Goal: Task Accomplishment & Management: Use online tool/utility

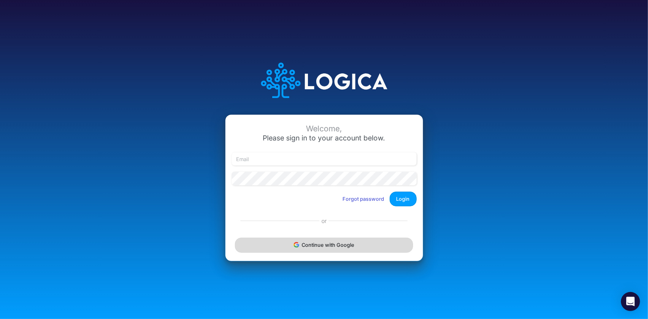
click at [276, 248] on button "Continue with Google" at bounding box center [324, 245] width 178 height 15
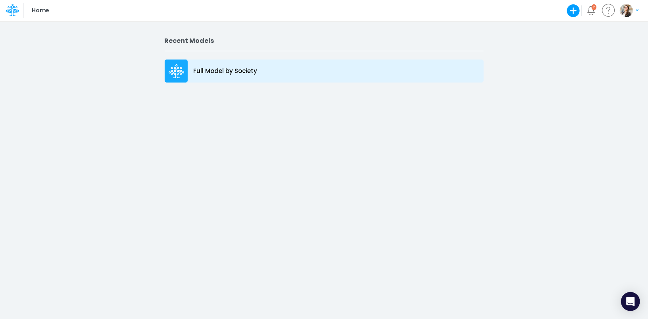
click at [230, 70] on p "Full Model by Society" at bounding box center [226, 71] width 64 height 9
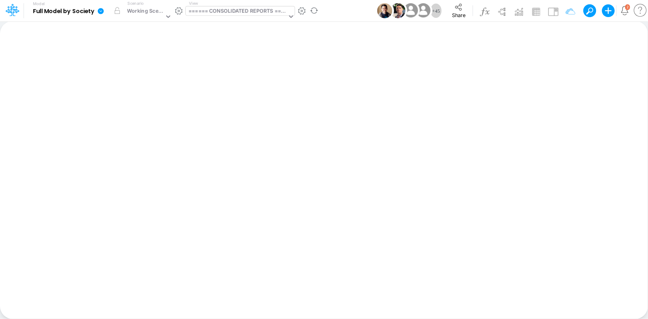
click at [224, 10] on div "====== CONSOLIDATED REPORTS ======" at bounding box center [237, 11] width 98 height 9
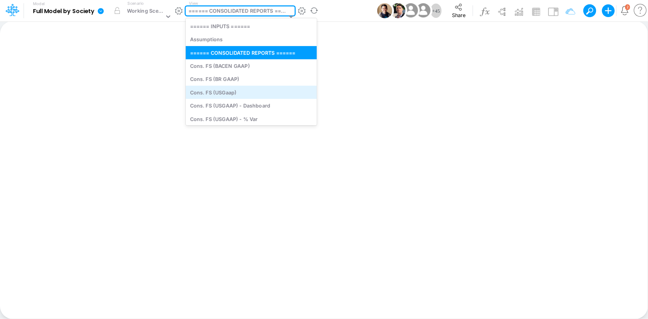
scroll to position [27, 0]
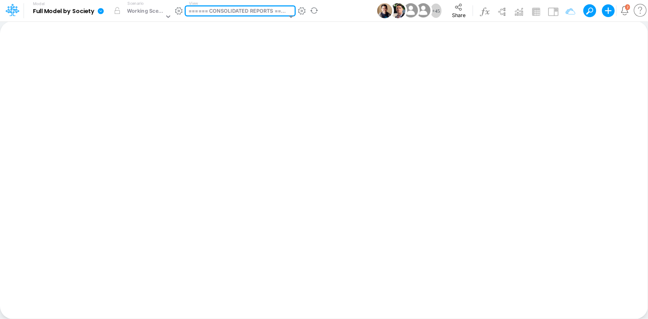
click at [199, 10] on div "====== CONSOLIDATED REPORTS ======" at bounding box center [237, 11] width 98 height 9
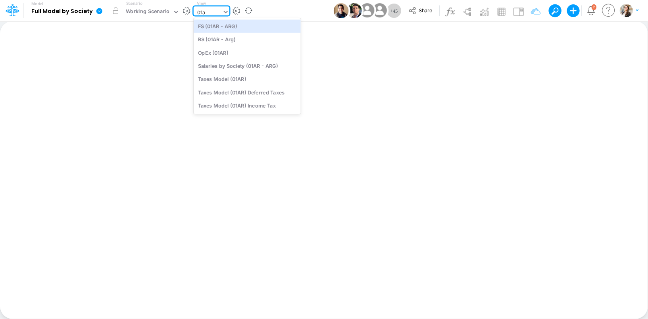
type input "01ar"
click at [228, 42] on div "BS (01AR - Arg)" at bounding box center [247, 39] width 107 height 13
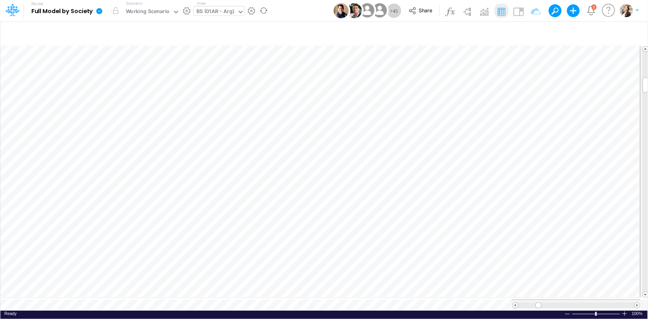
scroll to position [4, 0]
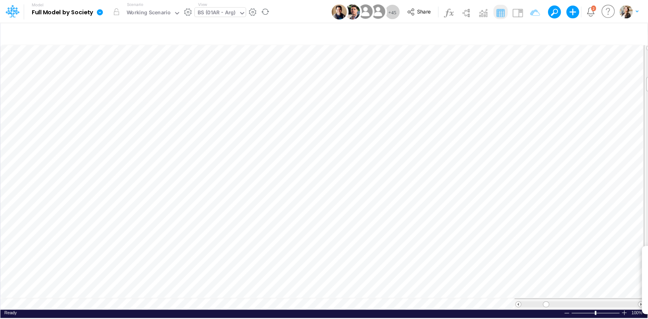
scroll to position [4, 0]
